Goal: Transaction & Acquisition: Subscribe to service/newsletter

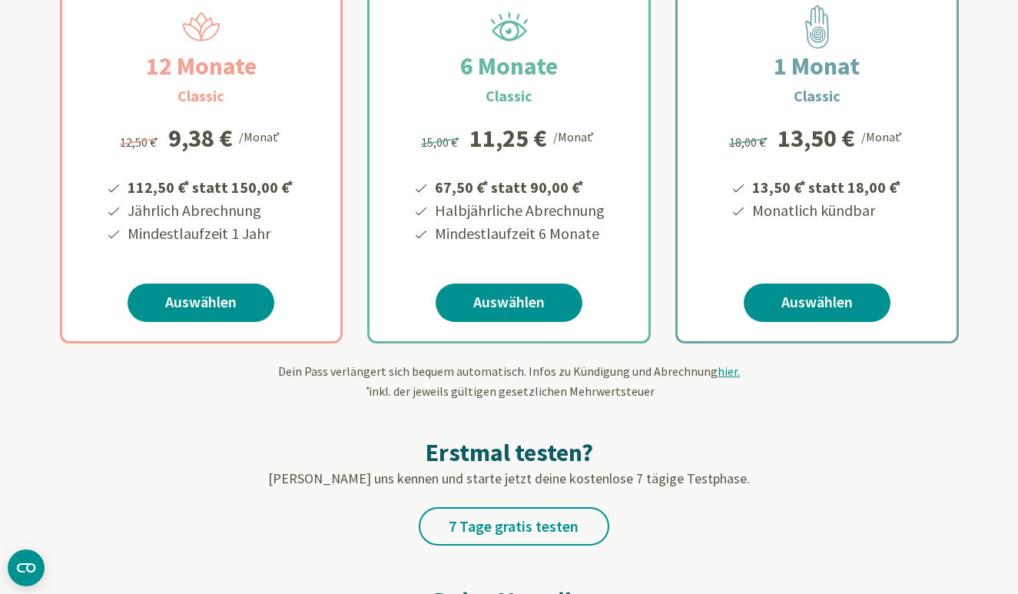
scroll to position [360, 0]
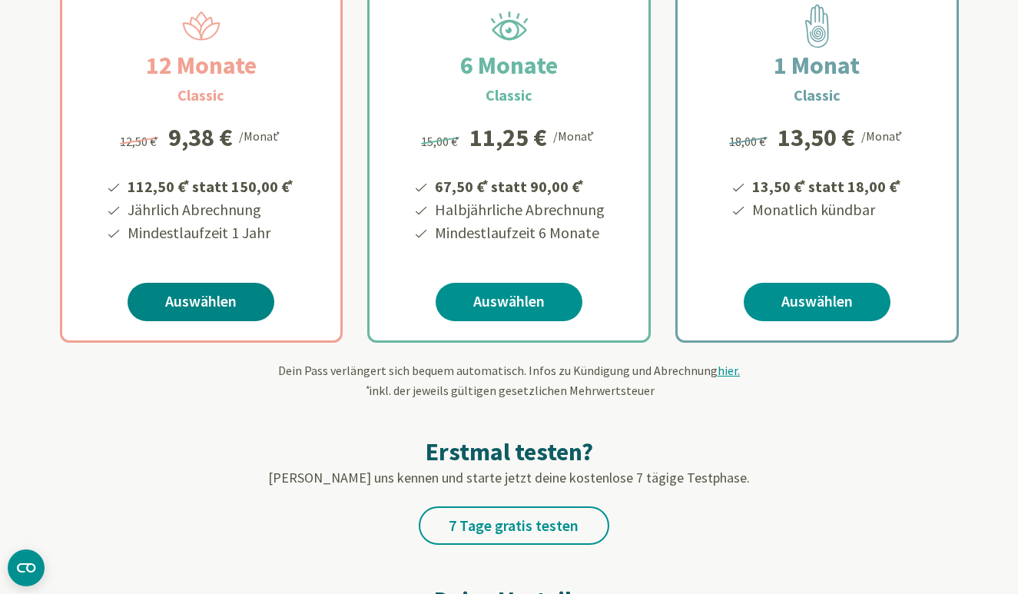
click at [191, 300] on link "Auswählen" at bounding box center [201, 302] width 147 height 38
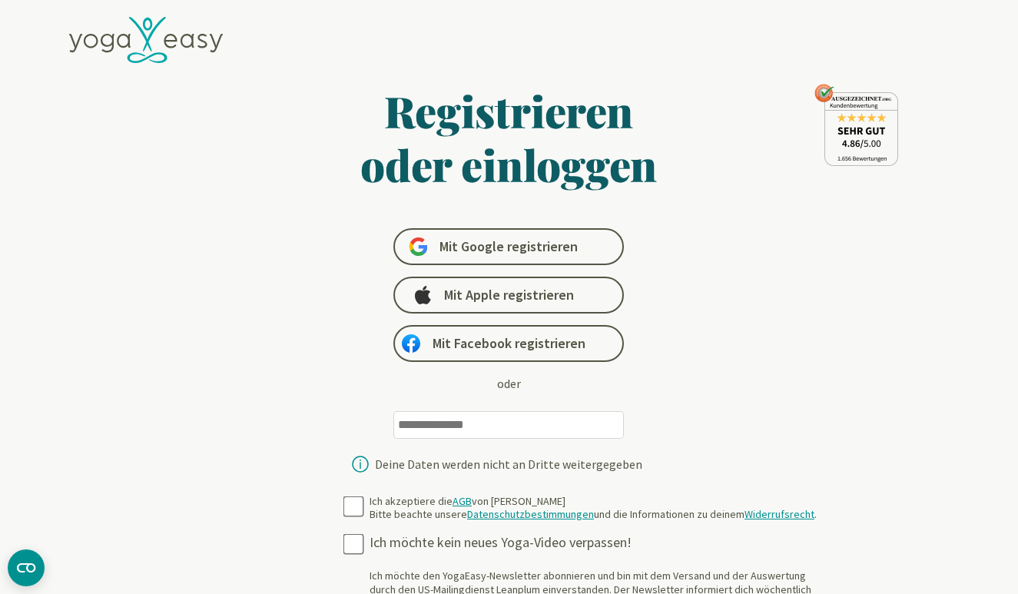
click at [457, 426] on input "email" at bounding box center [508, 425] width 231 height 28
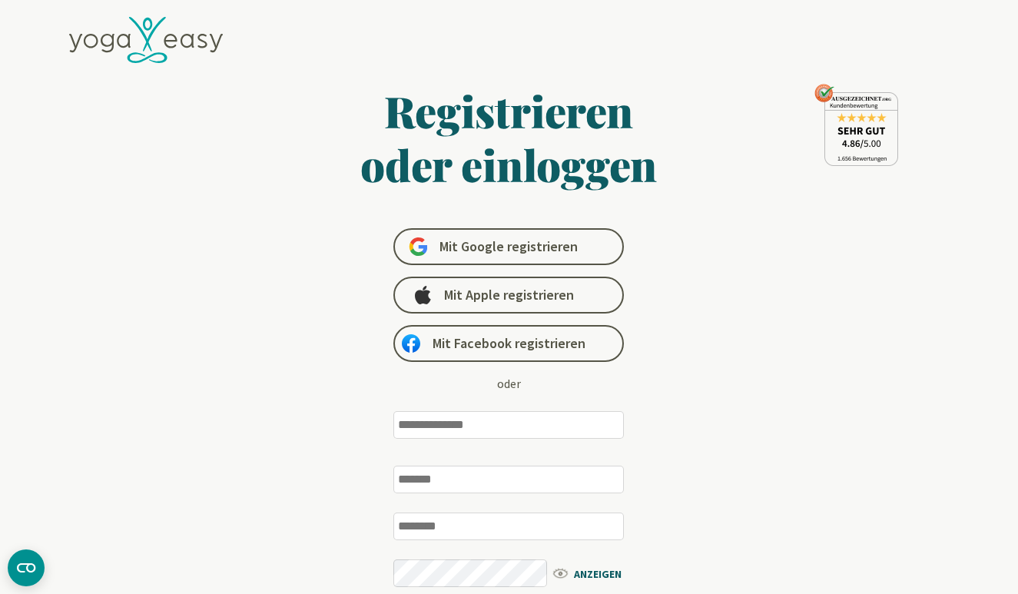
type input "**********"
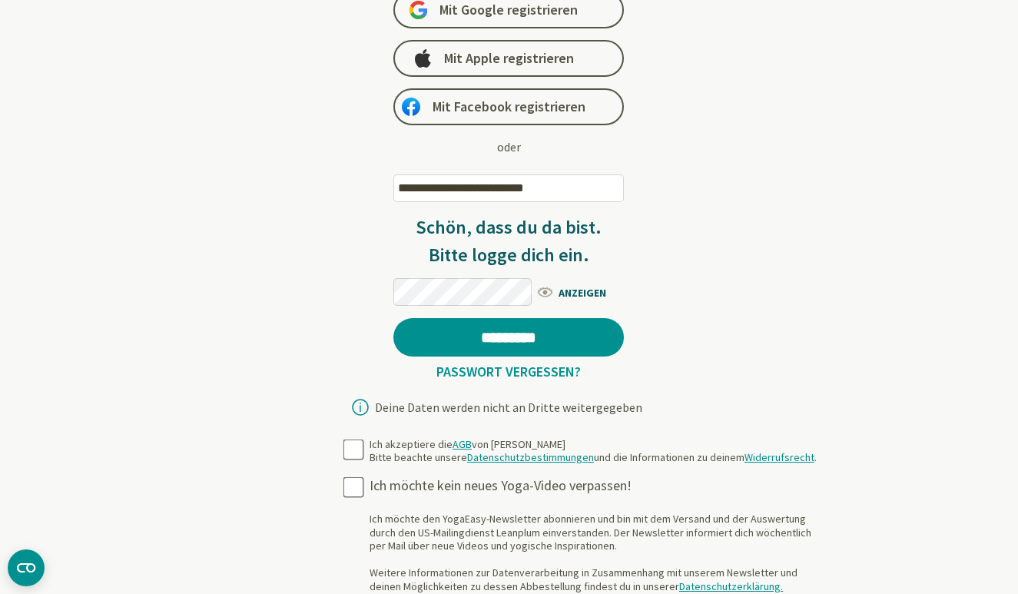
scroll to position [237, 0]
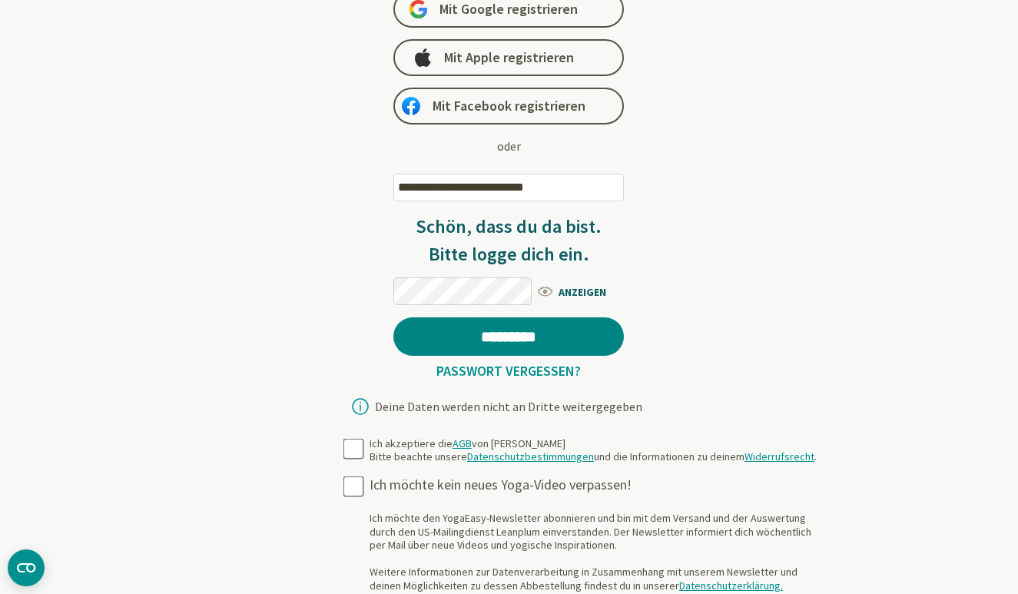
click at [491, 336] on input "*********" at bounding box center [508, 336] width 231 height 38
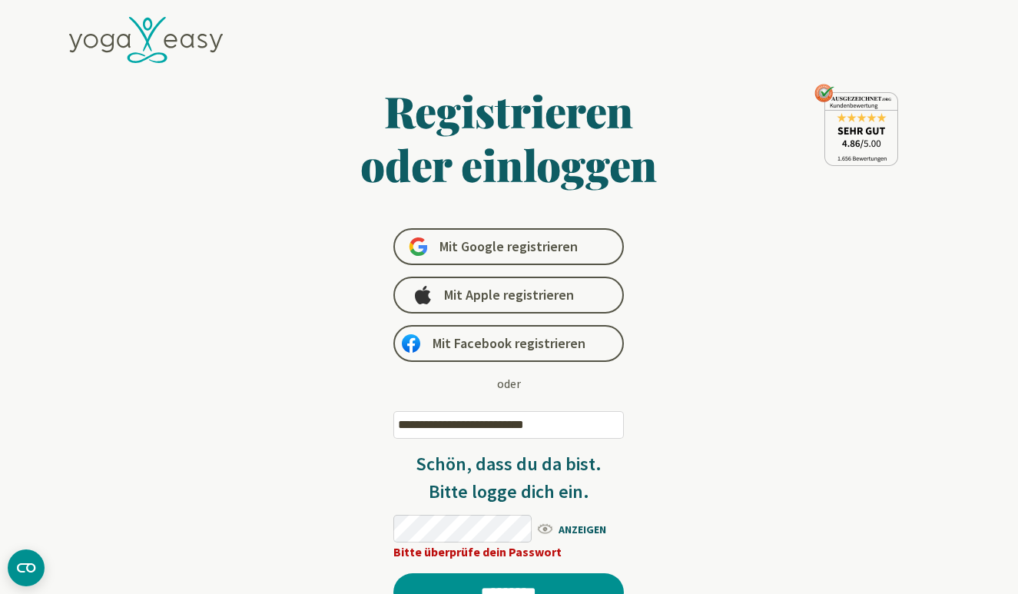
scroll to position [0, 0]
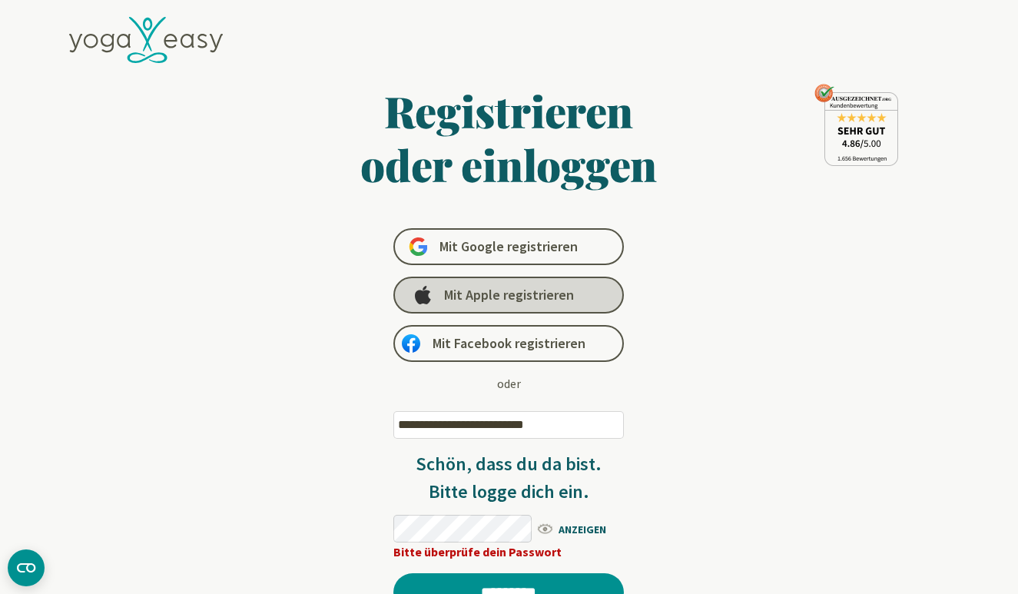
click at [567, 297] on span "Mit Apple registrieren" at bounding box center [509, 295] width 130 height 18
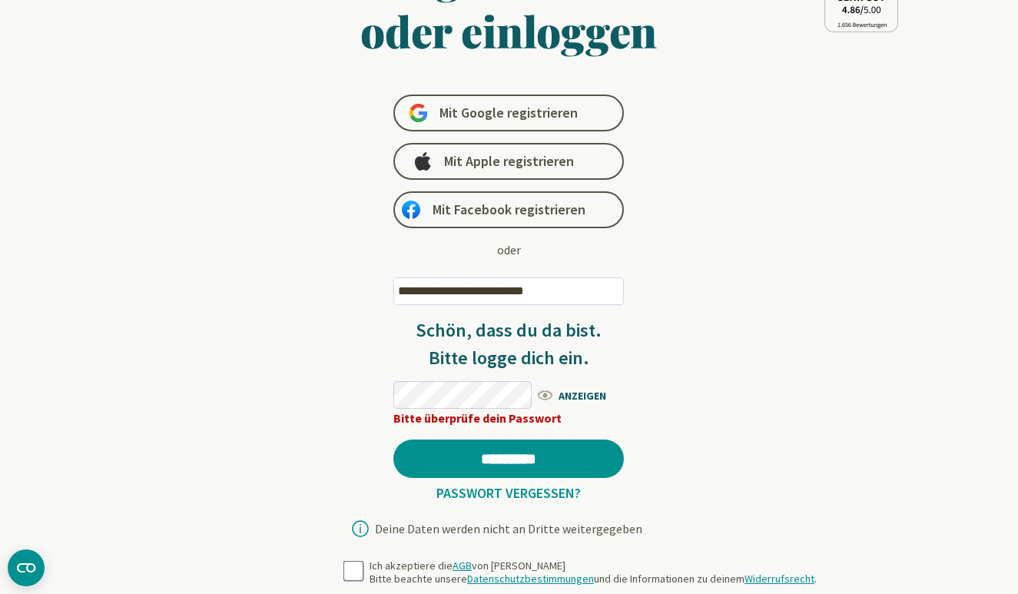
scroll to position [134, 0]
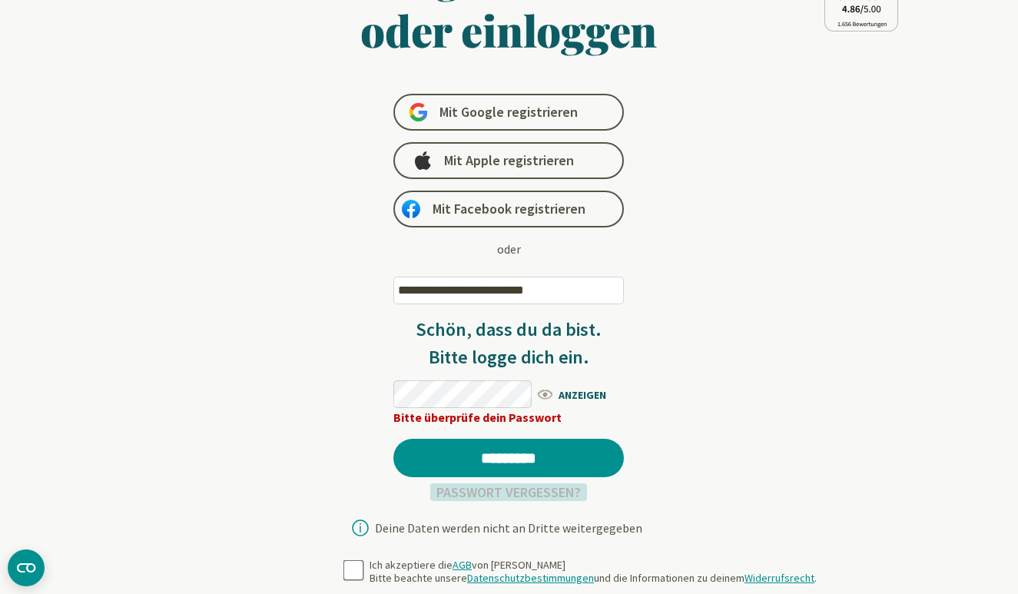
click at [506, 495] on link "Passwort vergessen?" at bounding box center [508, 492] width 157 height 18
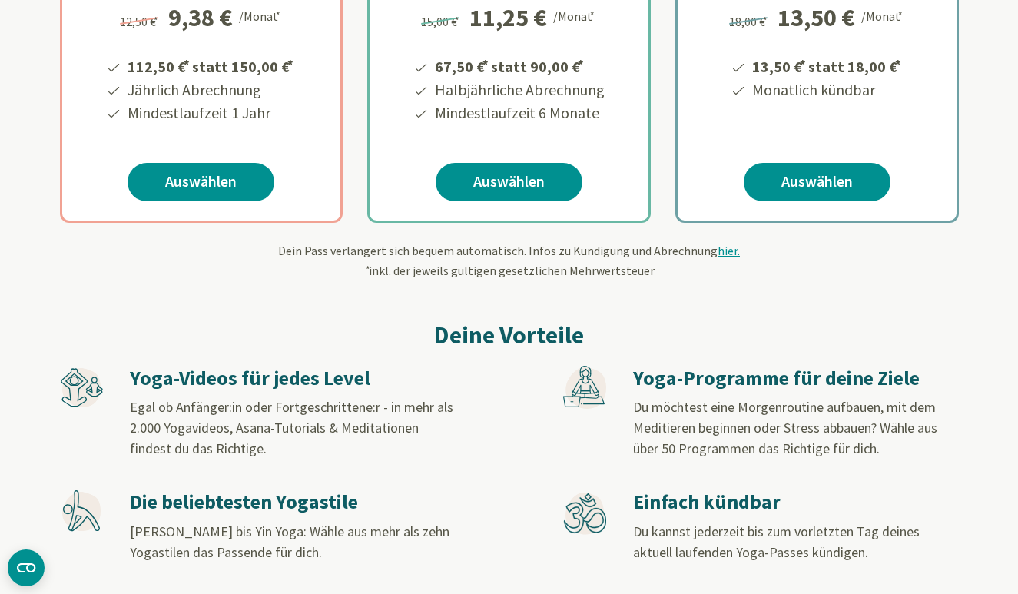
scroll to position [486, 0]
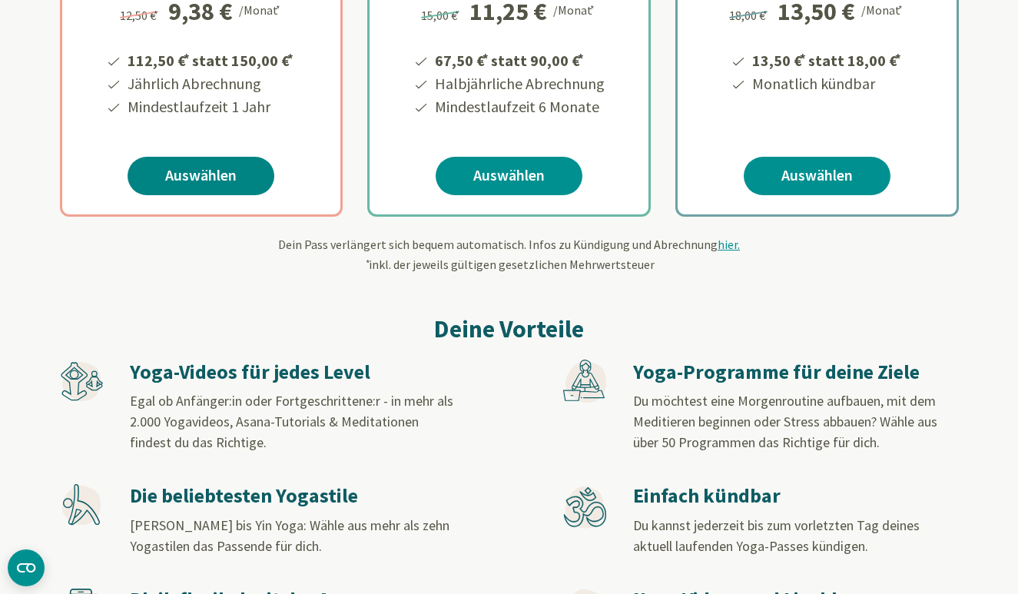
click at [217, 170] on link "Auswählen" at bounding box center [201, 176] width 147 height 38
